Goal: Find contact information: Find contact information

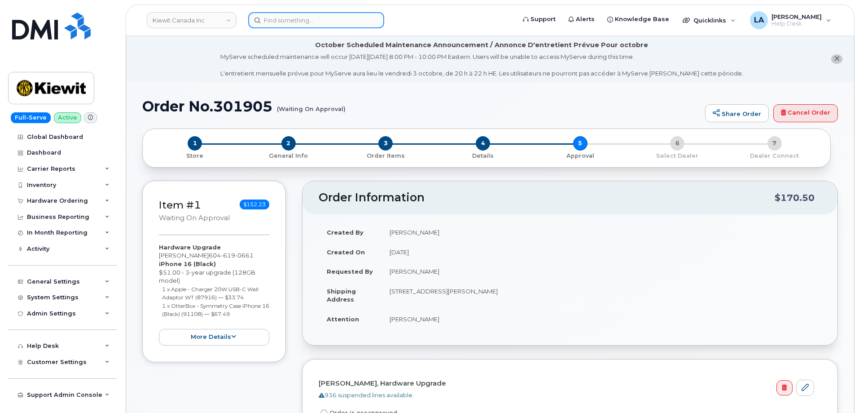
click at [335, 19] on input at bounding box center [316, 20] width 136 height 16
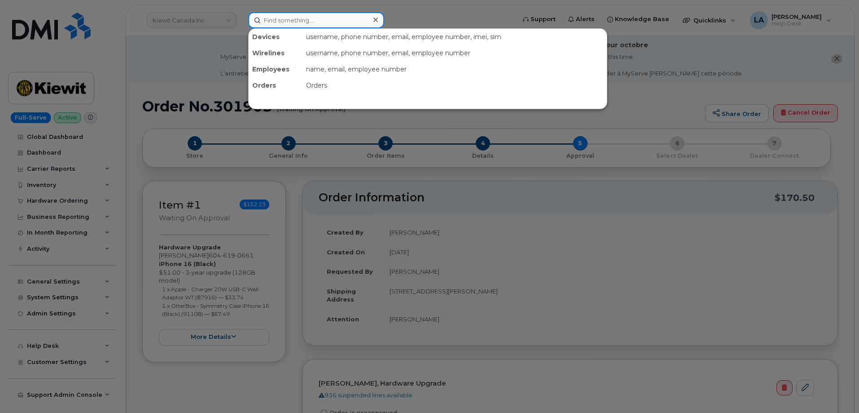
paste input "[PHONE_NUMBER]"
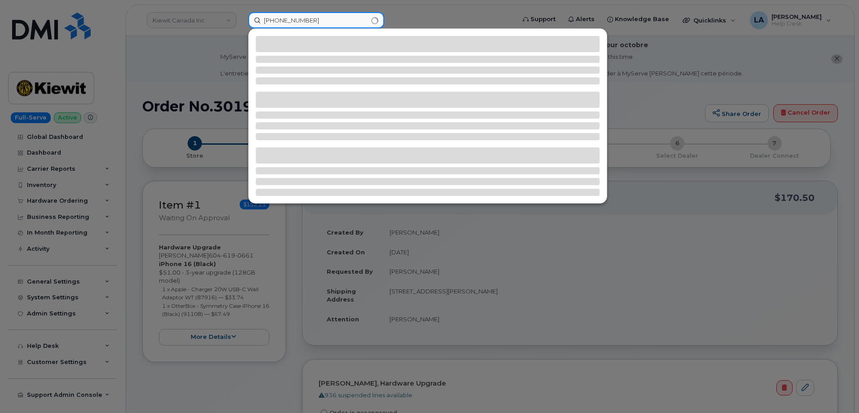
type input "[PHONE_NUMBER]"
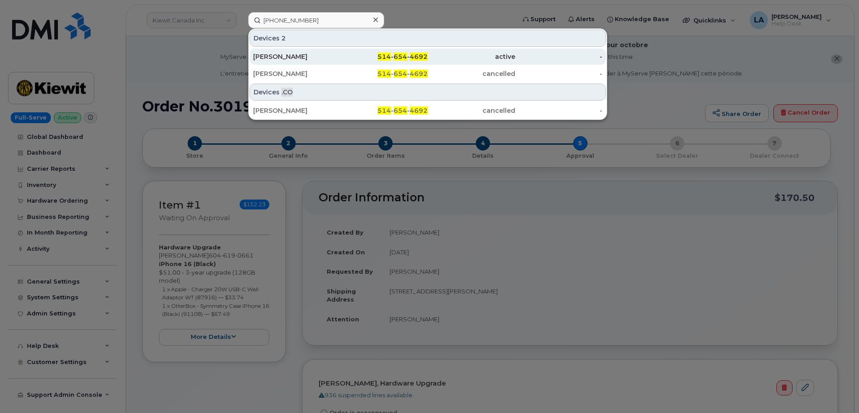
click at [295, 57] on div "Vincent Mercier" at bounding box center [297, 56] width 88 height 9
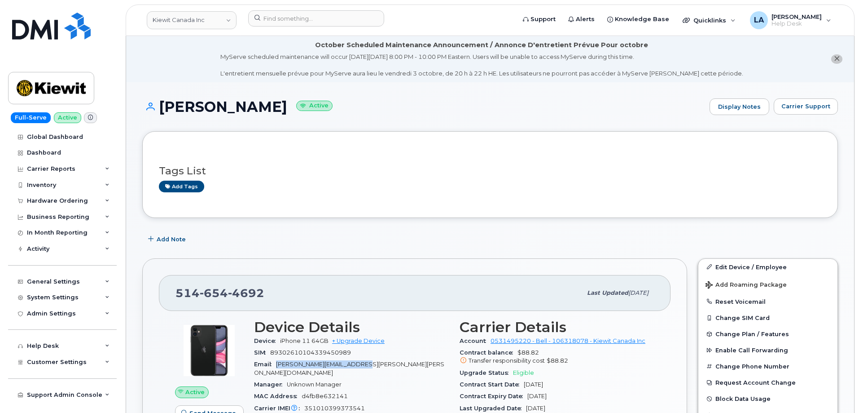
drag, startPoint x: 385, startPoint y: 363, endPoint x: 406, endPoint y: 317, distance: 51.4
click at [281, 364] on div "Email [PERSON_NAME][EMAIL_ADDRESS][PERSON_NAME][PERSON_NAME][DOMAIN_NAME]" at bounding box center [351, 368] width 195 height 20
click at [384, 356] on div "SIM [TECHNICAL_ID]" at bounding box center [351, 353] width 195 height 12
drag, startPoint x: 278, startPoint y: 365, endPoint x: 374, endPoint y: 364, distance: 96.1
click at [374, 364] on span "VINCENT.MERCIER@KIEWIT.COM" at bounding box center [349, 368] width 190 height 15
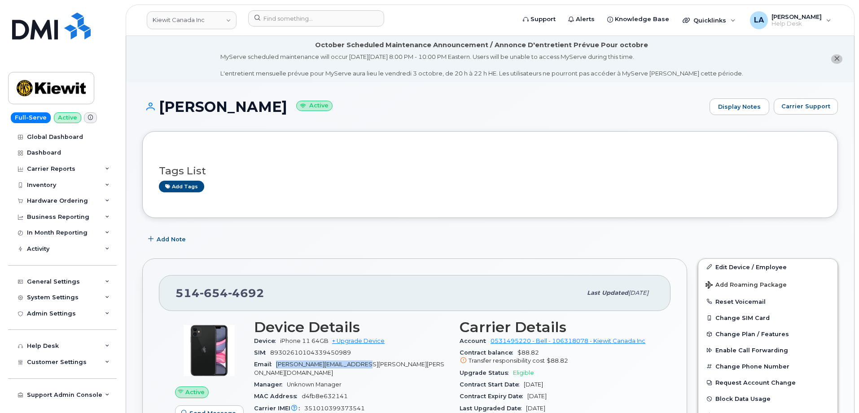
copy span "VINCENT.MERCIER@KIEWIT.COM"
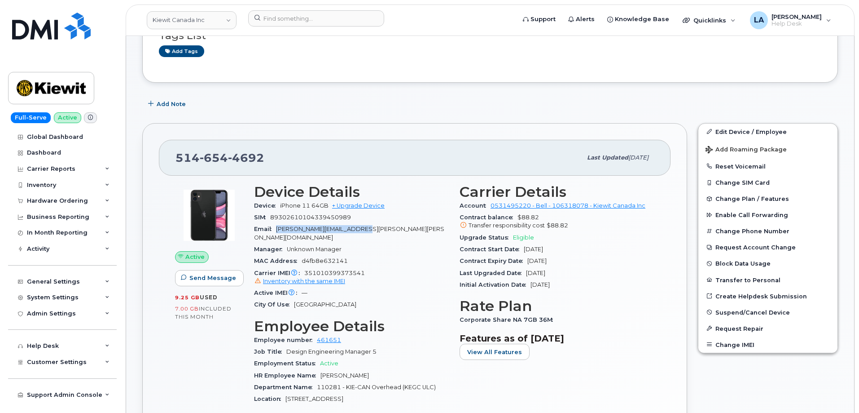
scroll to position [207, 0]
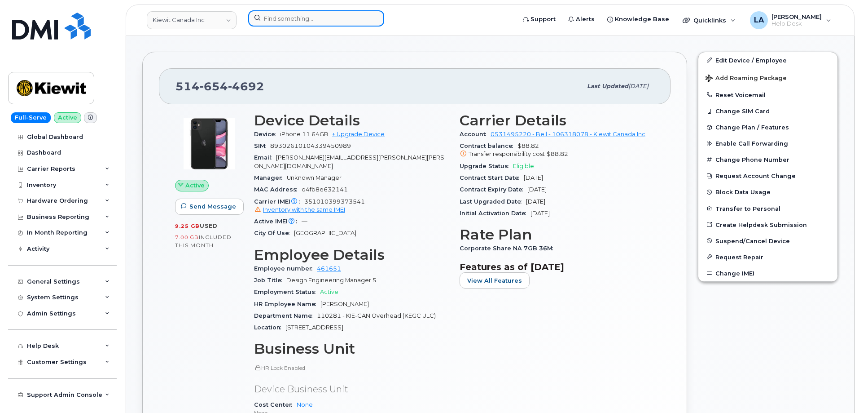
click at [347, 14] on input at bounding box center [316, 18] width 136 height 16
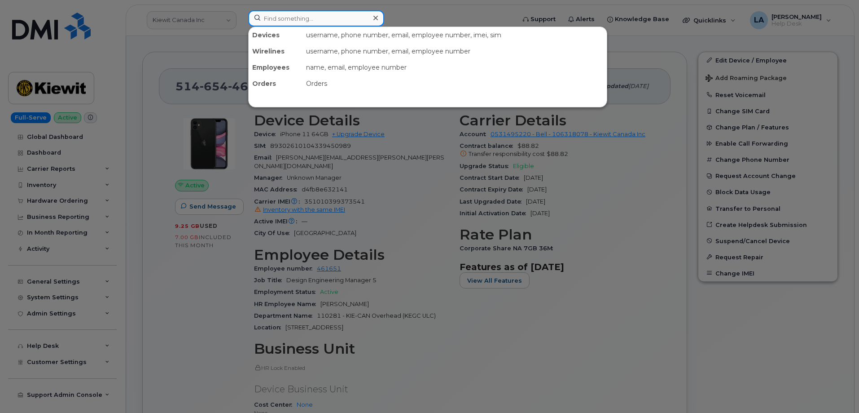
paste input "262 271 7465"
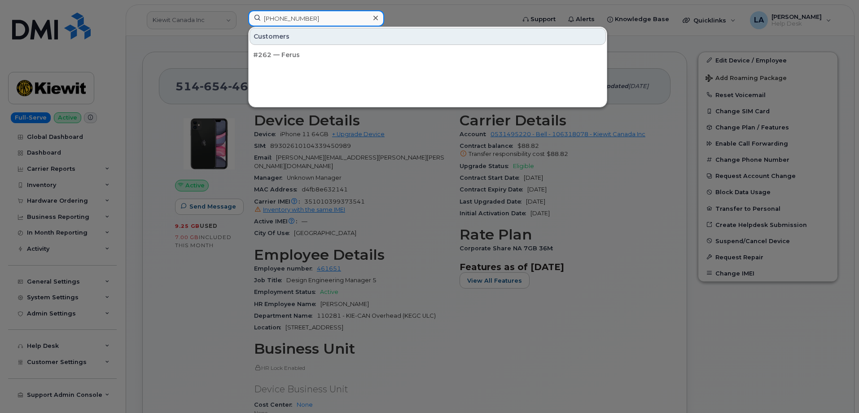
type input "262 271 7465"
click at [377, 20] on icon at bounding box center [376, 17] width 4 height 7
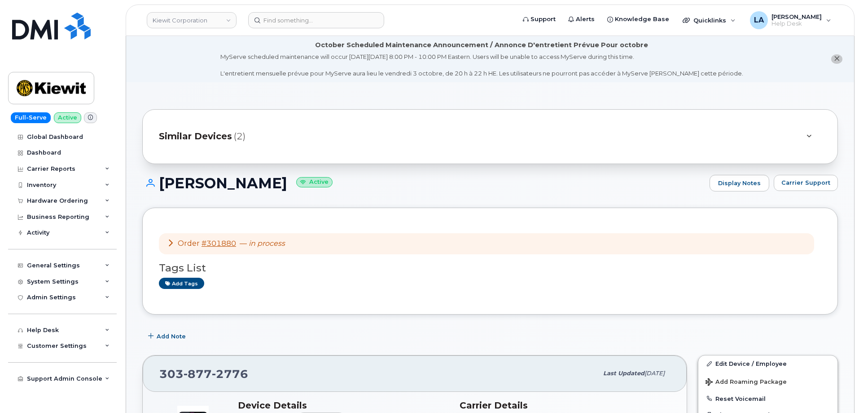
scroll to position [632, 0]
